Goal: Information Seeking & Learning: Learn about a topic

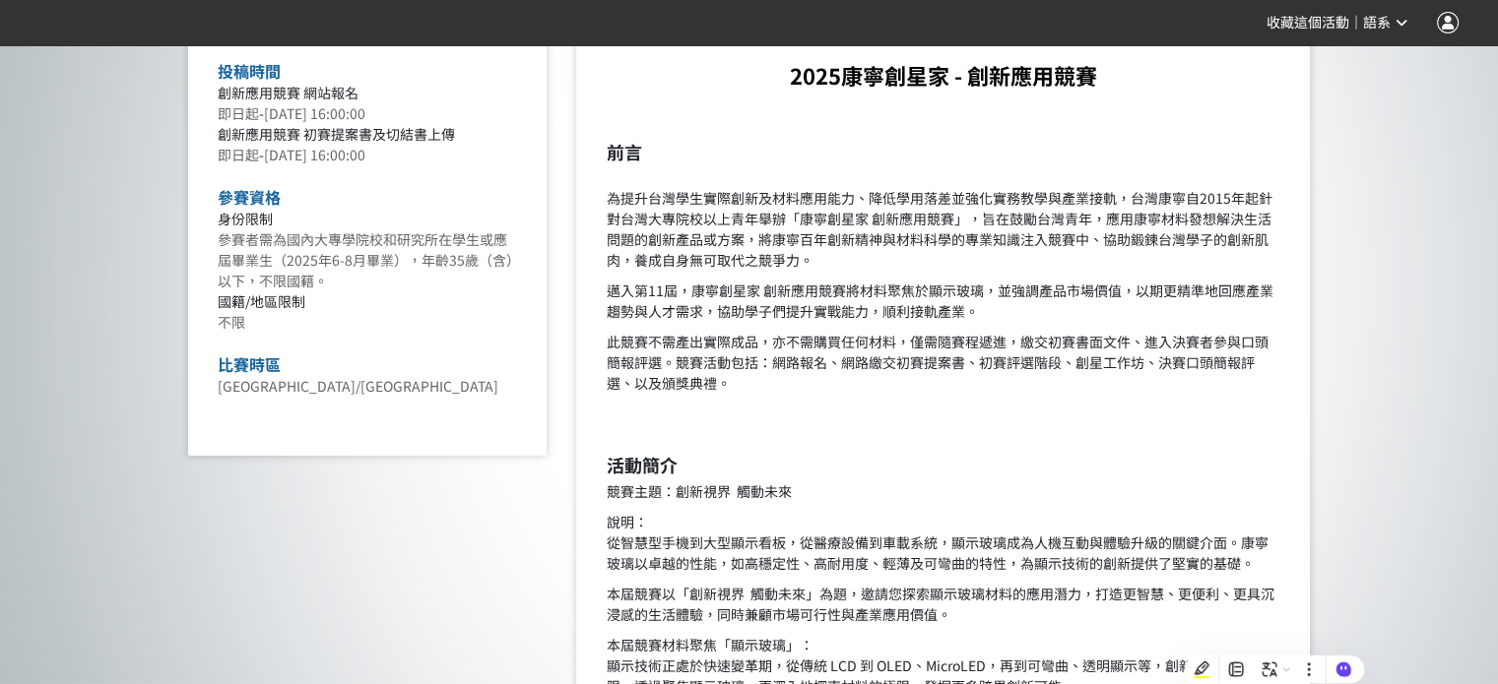
scroll to position [788, 0]
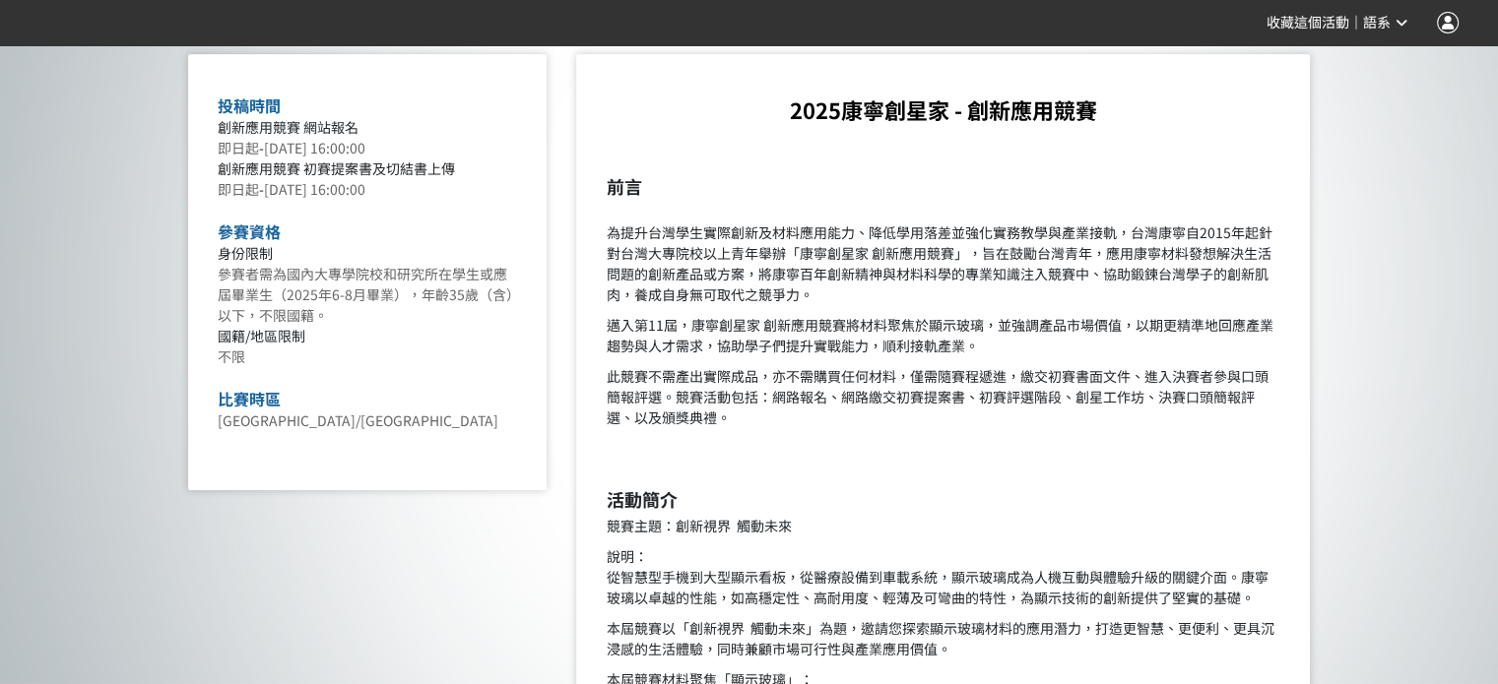
click at [845, 109] on strong "2025康寧創星家 - 創新應用競賽" at bounding box center [943, 110] width 307 height 32
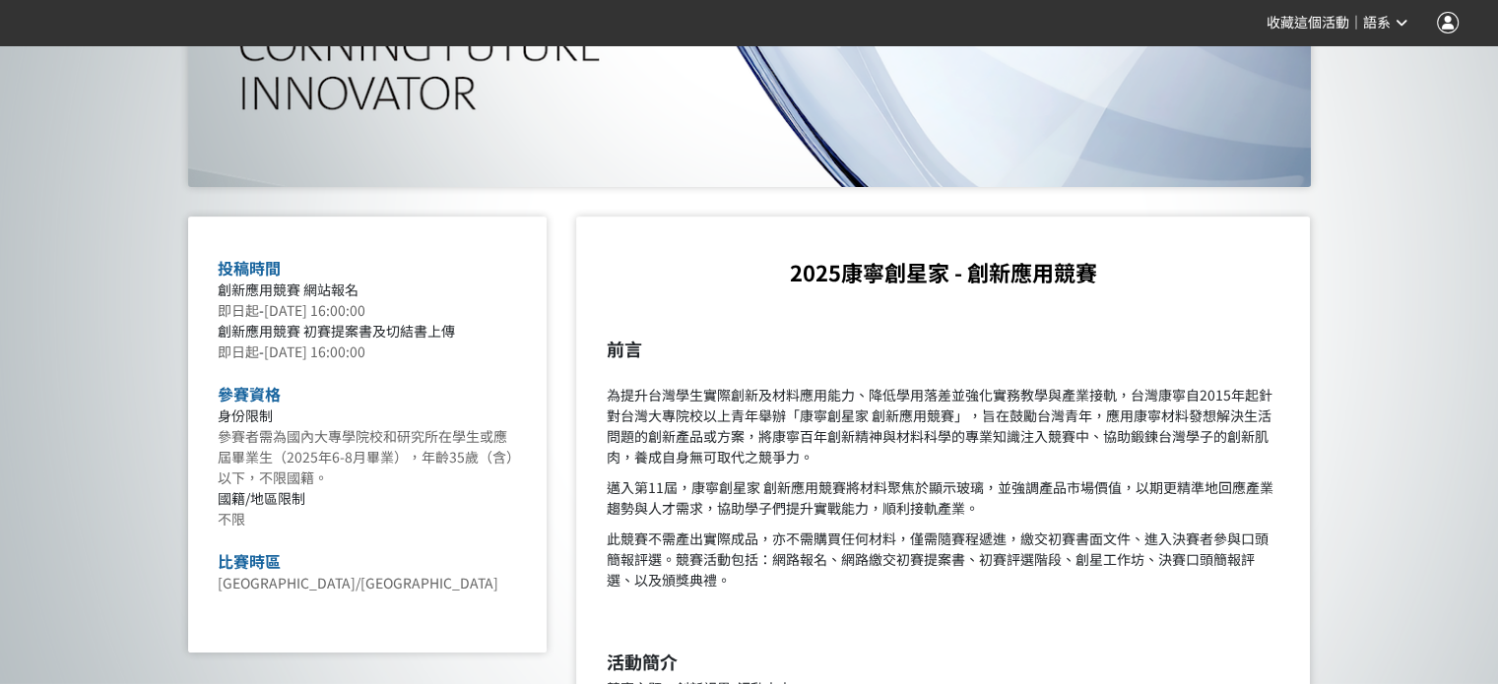
scroll to position [591, 0]
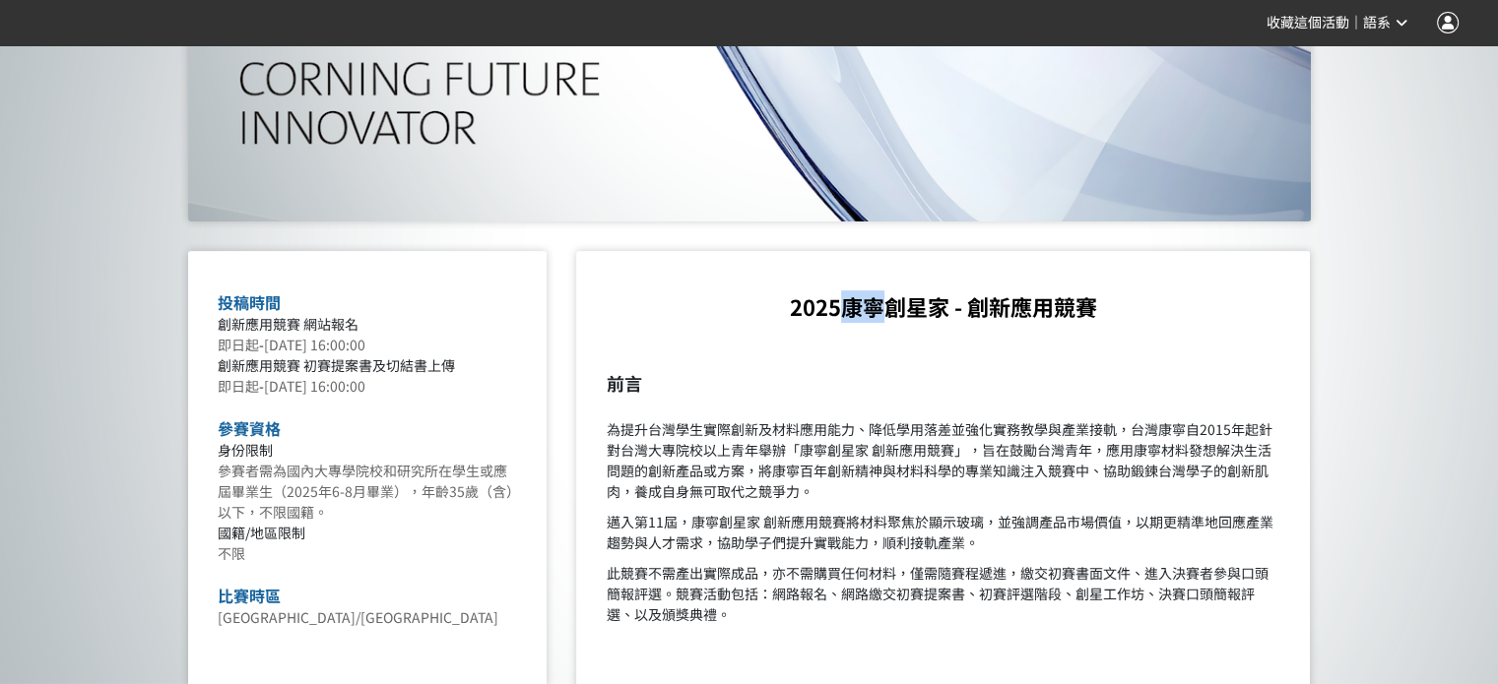
drag, startPoint x: 849, startPoint y: 310, endPoint x: 882, endPoint y: 306, distance: 33.7
click at [882, 306] on strong "2025康寧創星家 - 創新應用競賽" at bounding box center [943, 306] width 307 height 32
copy strong "康寧"
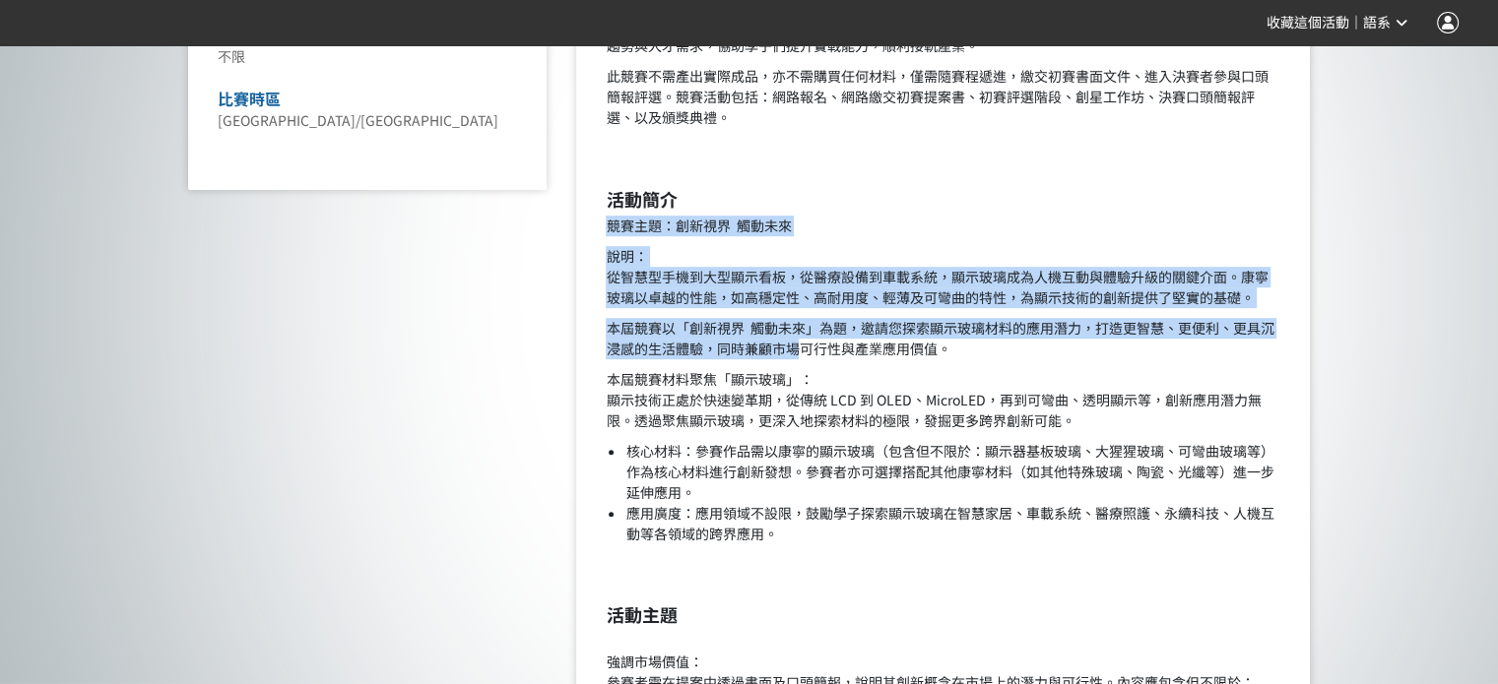
scroll to position [1182, 0]
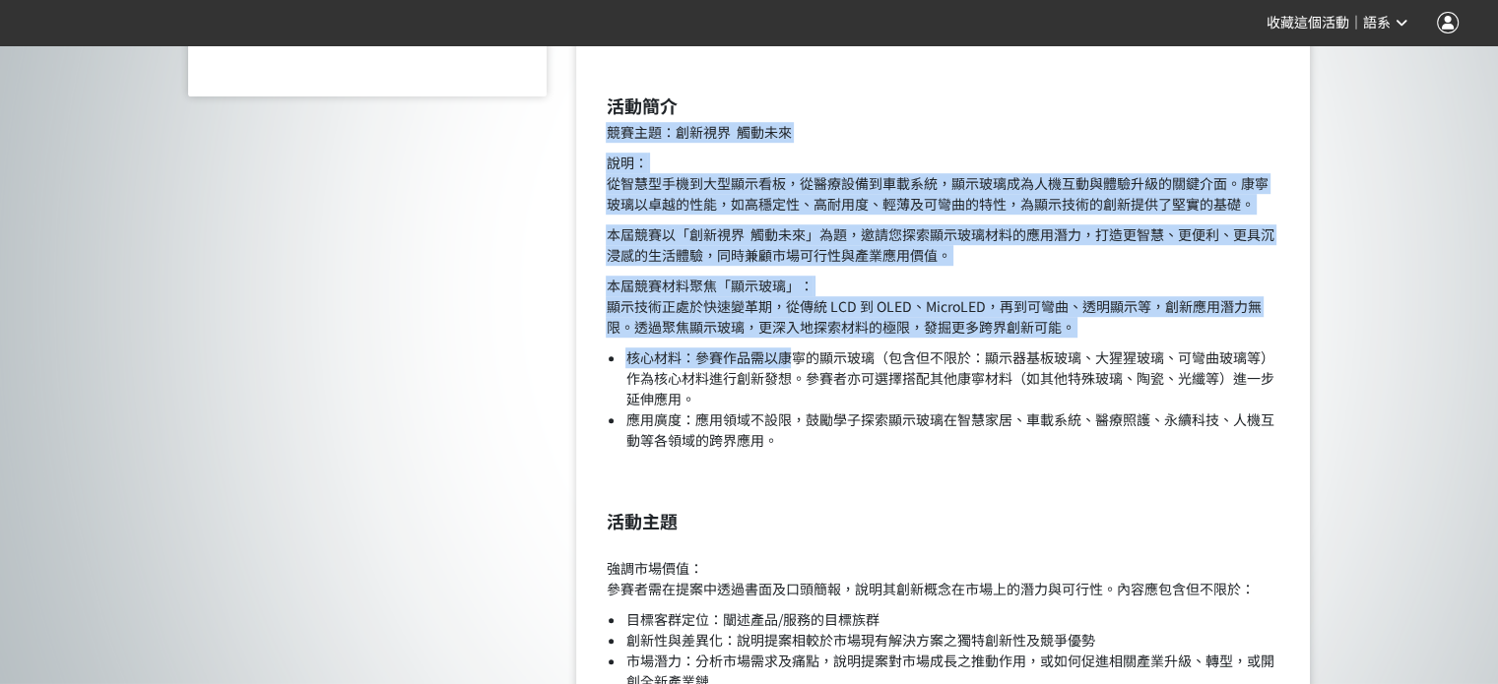
drag, startPoint x: 599, startPoint y: 330, endPoint x: 789, endPoint y: 367, distance: 193.7
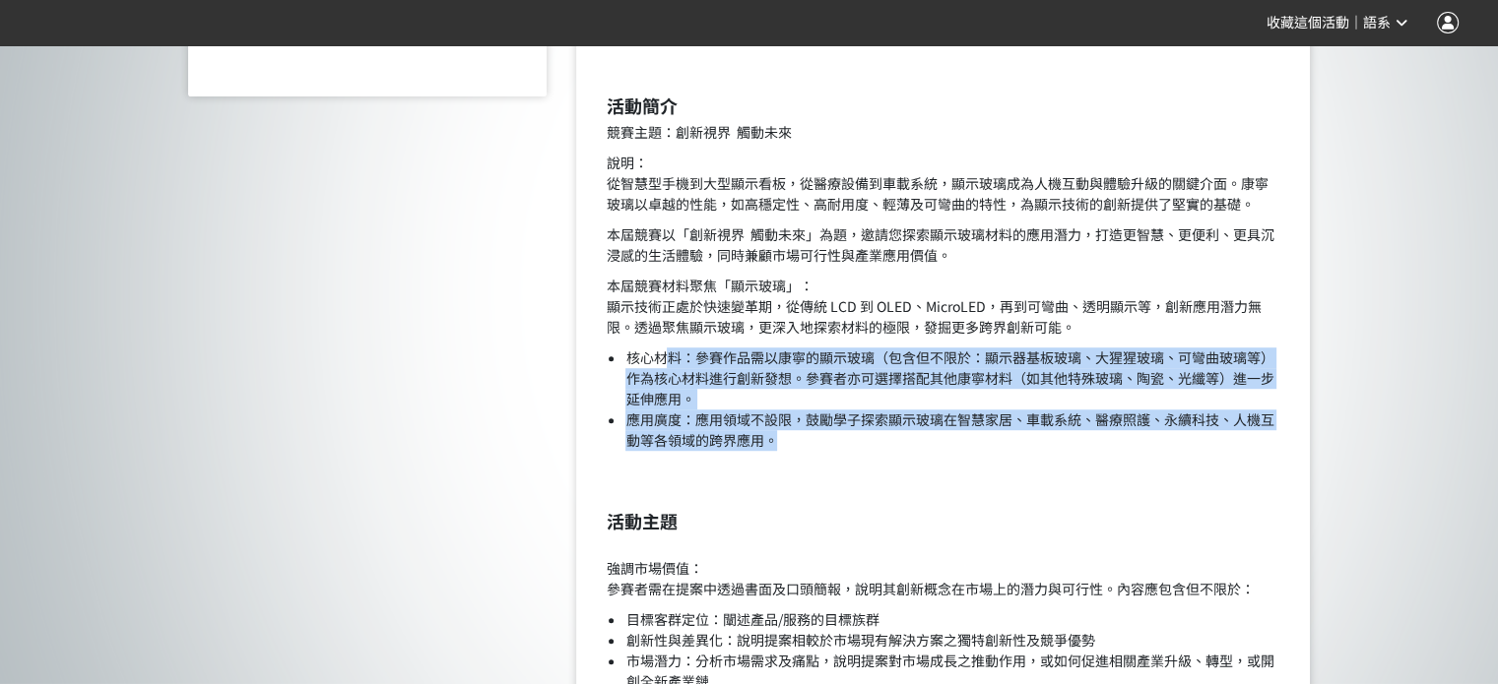
drag, startPoint x: 776, startPoint y: 447, endPoint x: 666, endPoint y: 355, distance: 143.3
click at [666, 355] on ul "核心材料：參賽作品需以康寧的顯示玻璃（包含但不限於：顯示器基板玻璃、大猩猩玻璃、可彎曲玻璃等）作為核心材料進行創新發想。參賽者亦可選擇搭配其他康寧材料（如其他…" at bounding box center [943, 399] width 674 height 103
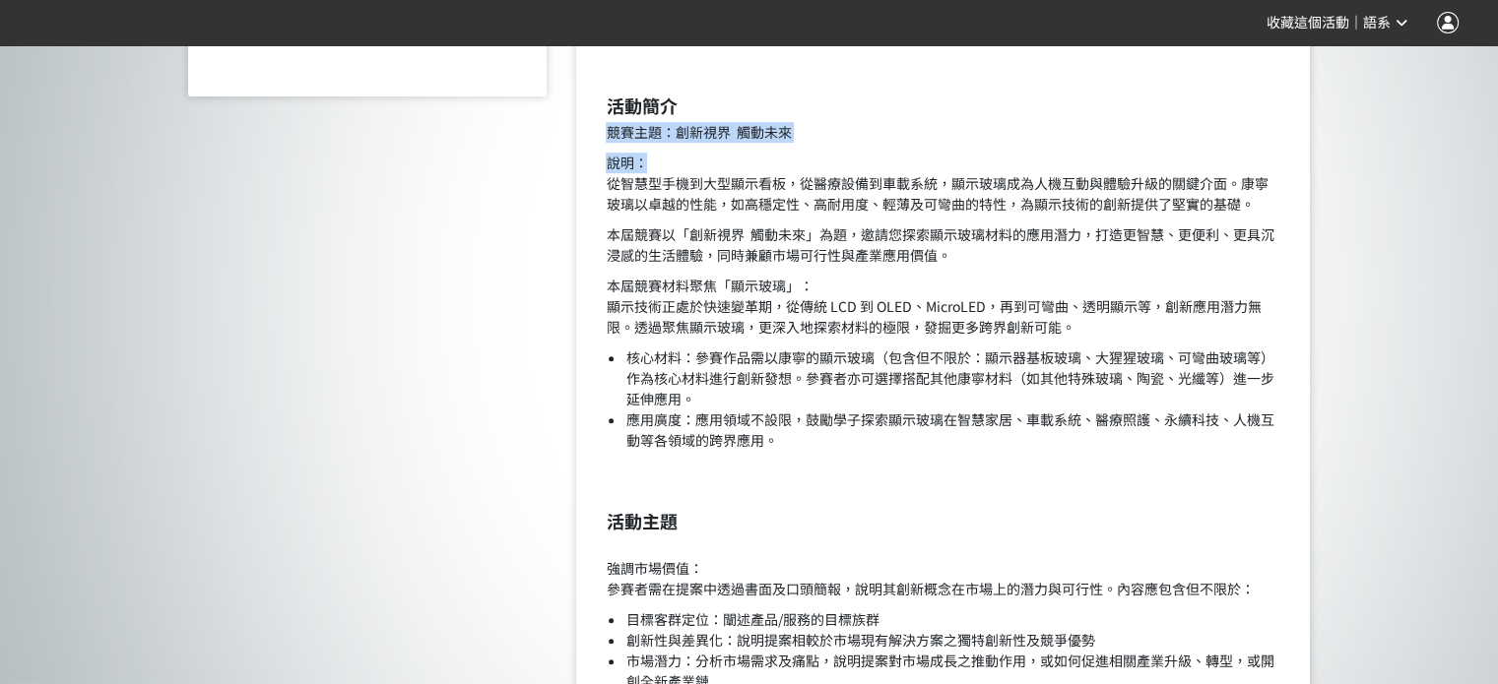
drag, startPoint x: 605, startPoint y: 132, endPoint x: 676, endPoint y: 153, distance: 74.8
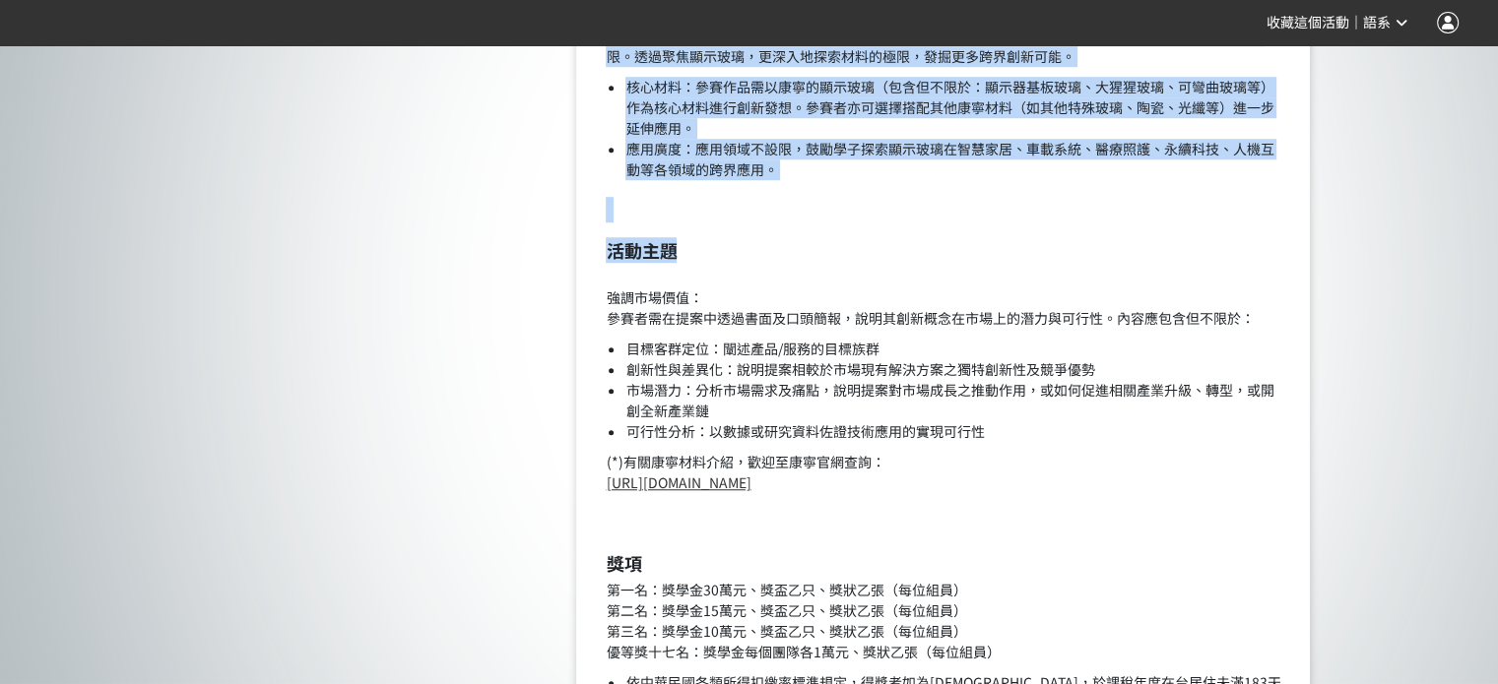
scroll to position [1477, 0]
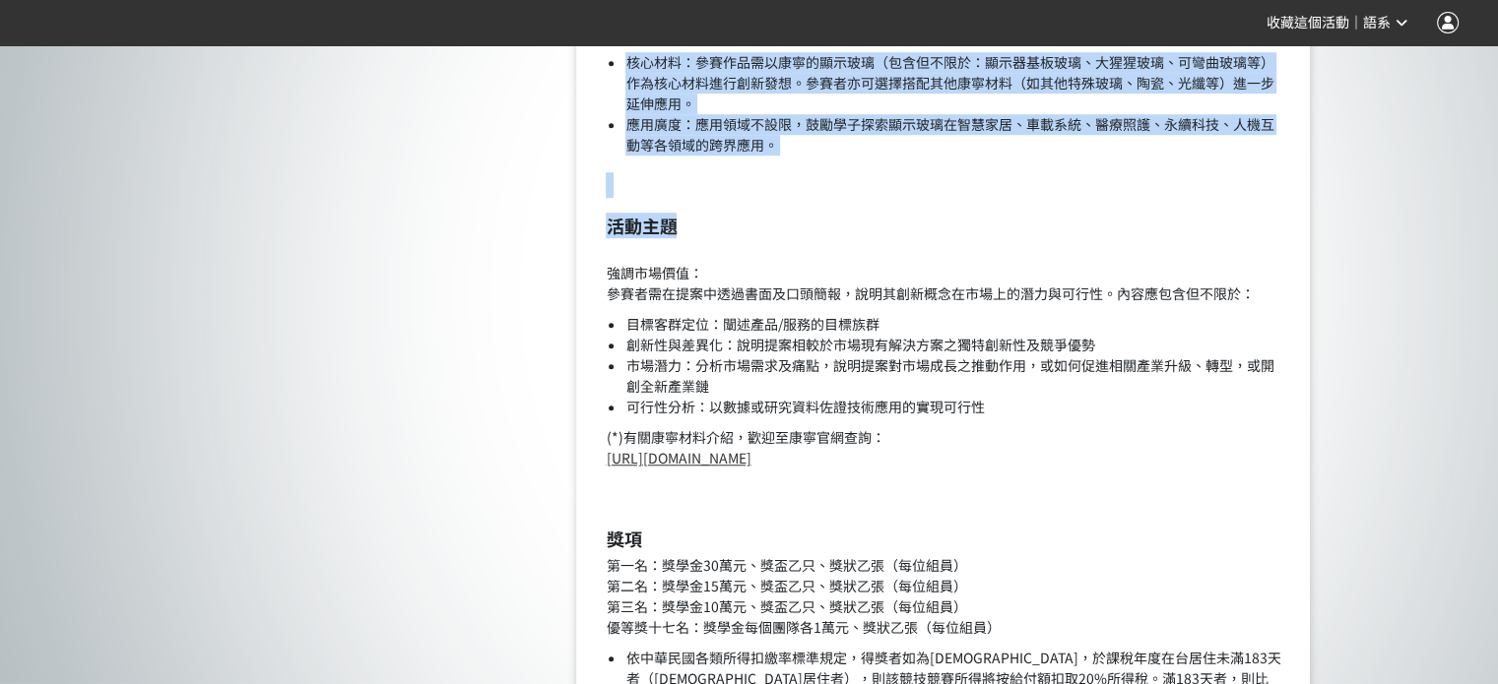
drag, startPoint x: 607, startPoint y: 97, endPoint x: 898, endPoint y: 452, distance: 458.9
copy div "lore ipsu：dolo sita co： adipiscingeli，seddoeiusm，temporincididuntutla。etdolorem…"
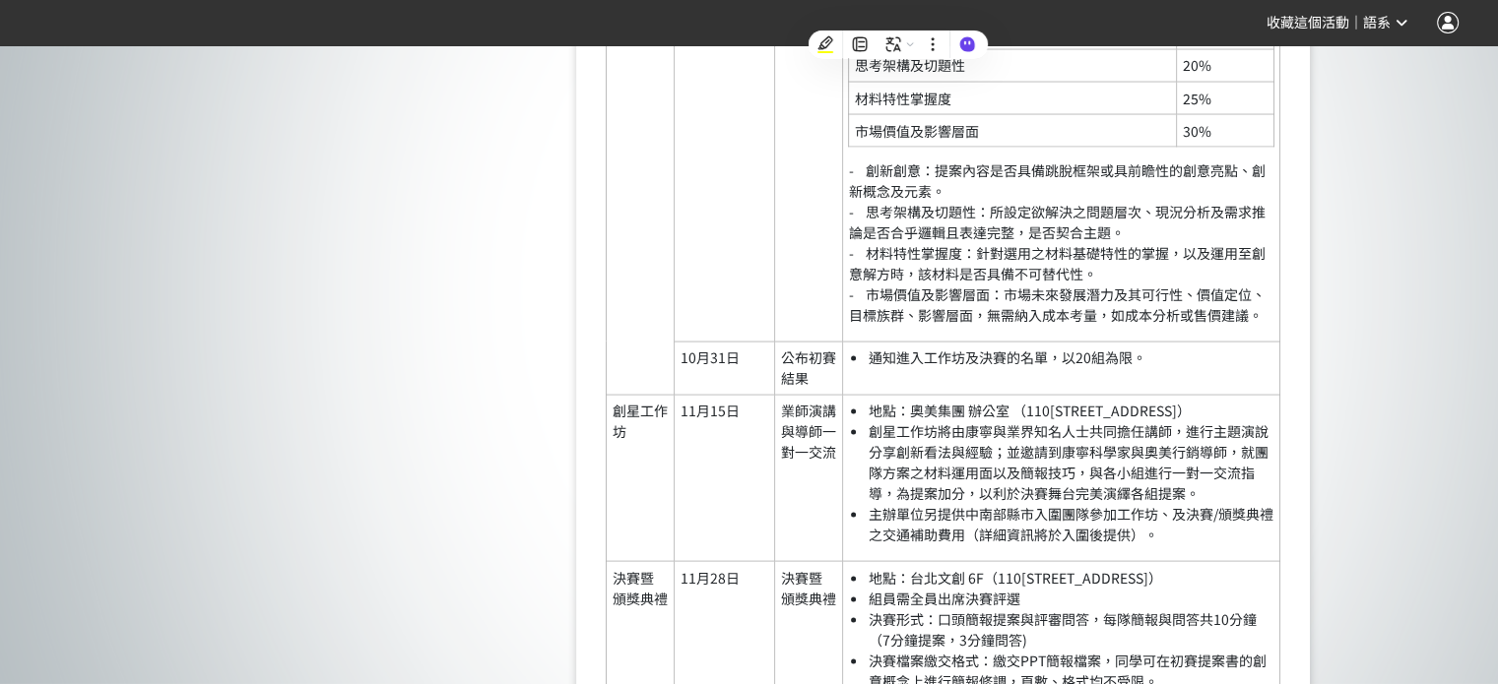
scroll to position [4037, 0]
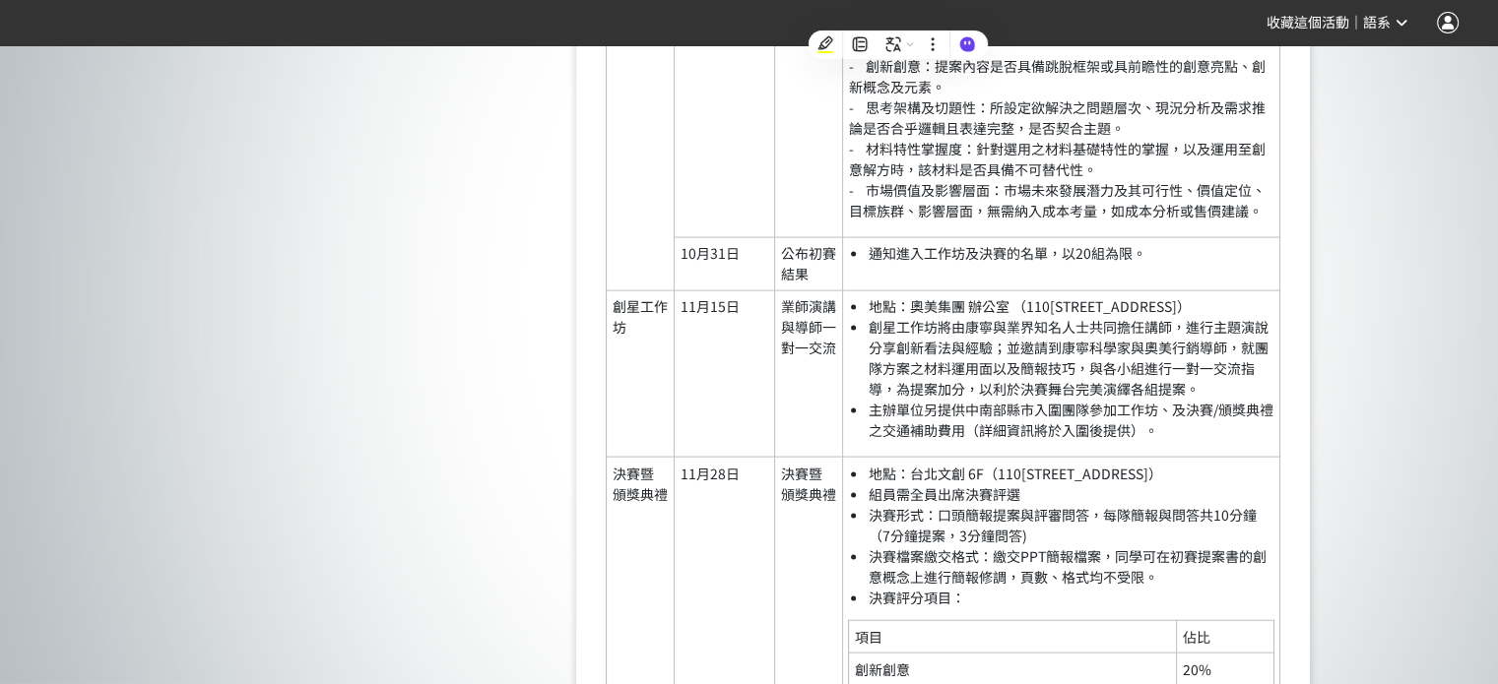
click at [959, 481] on td "地點：台北文創 6F（110[STREET_ADDRESS]） 組員需全員出席決賽評選 決賽形式：口頭簡報提案與評審問答，每隊簡報與問答共10分鐘（7分鐘提案…" at bounding box center [1061, 662] width 438 height 410
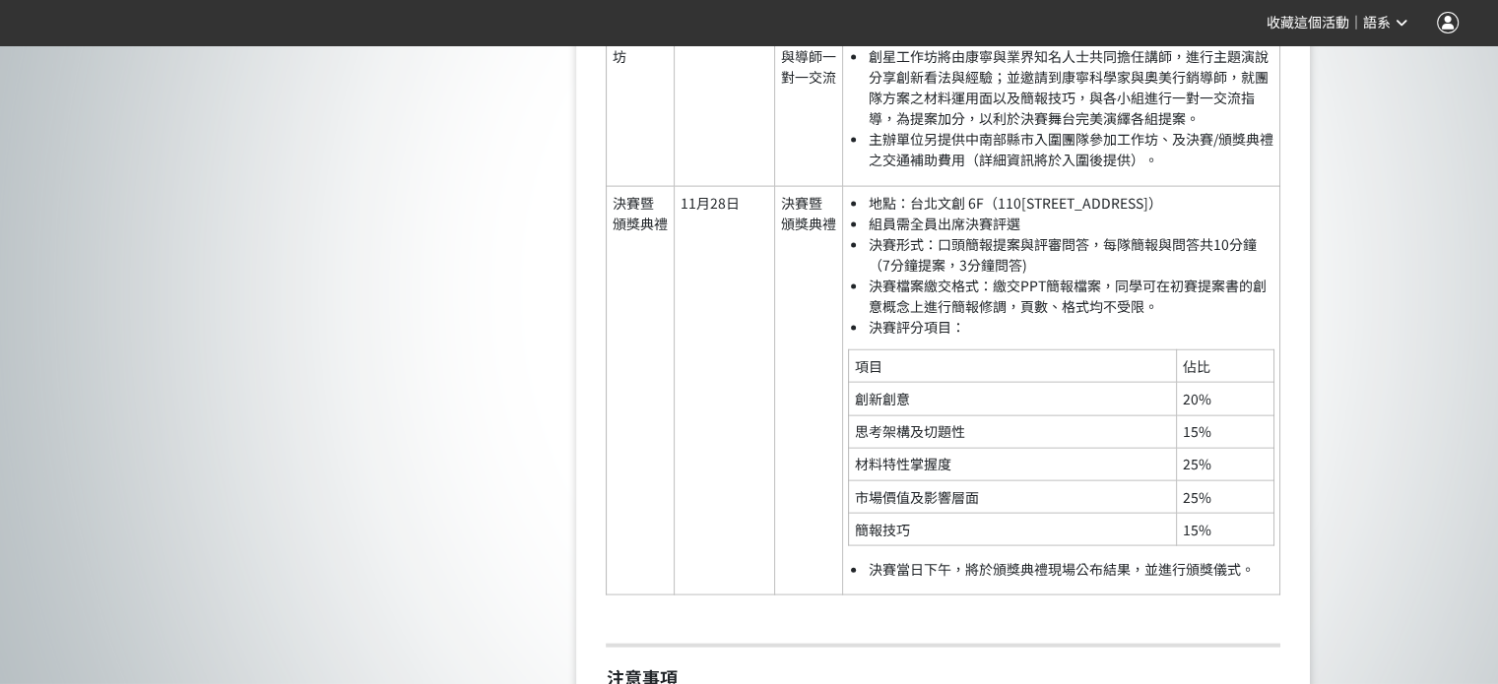
scroll to position [4333, 0]
